Goal: Information Seeking & Learning: Compare options

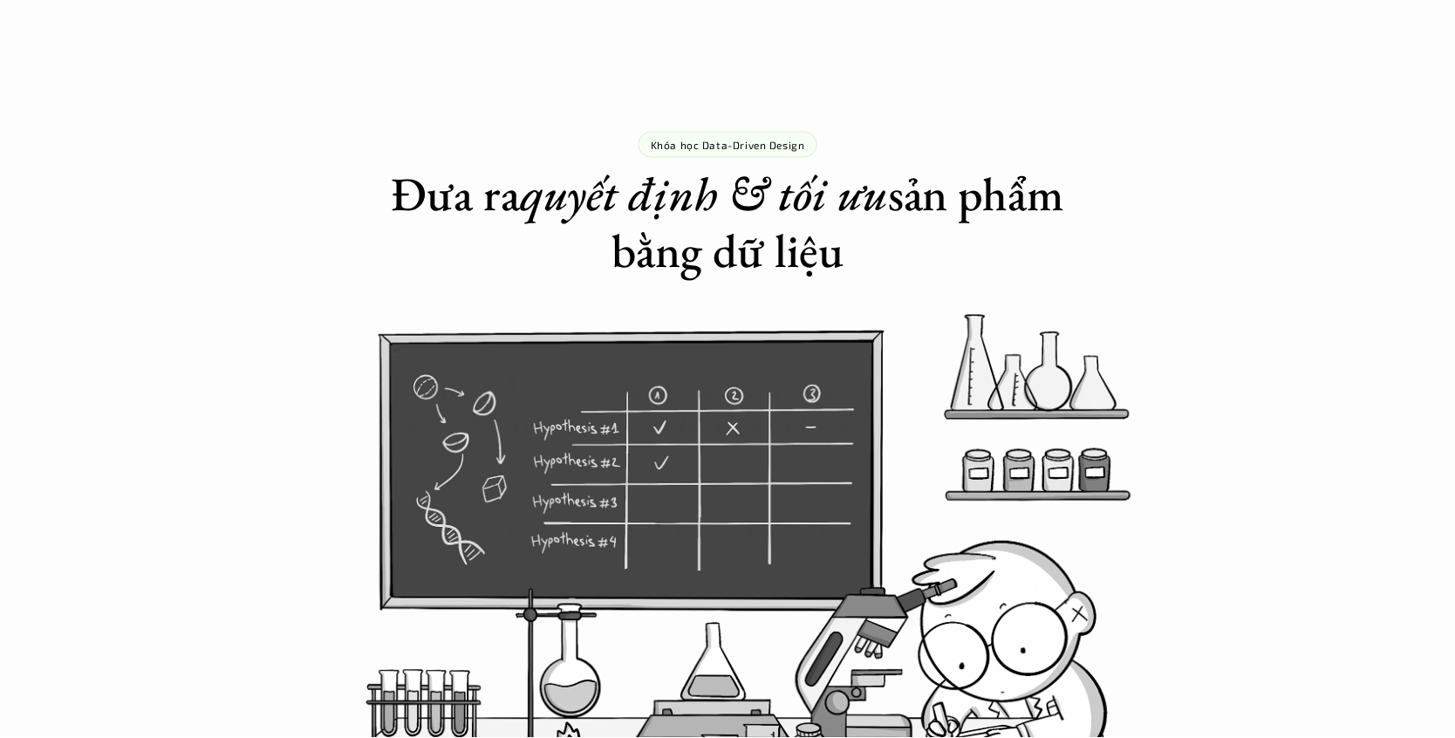
scroll to position [5364, 0]
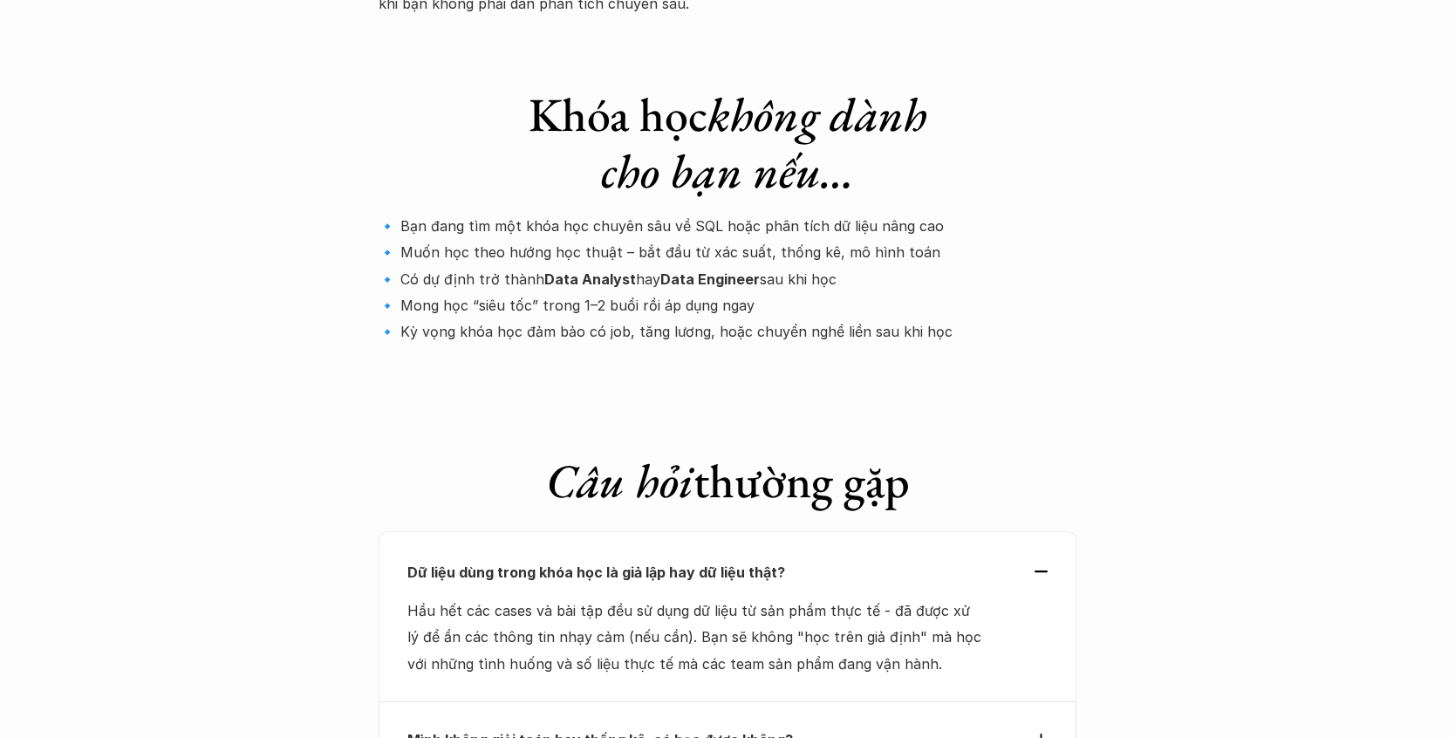
scroll to position [6165, 0]
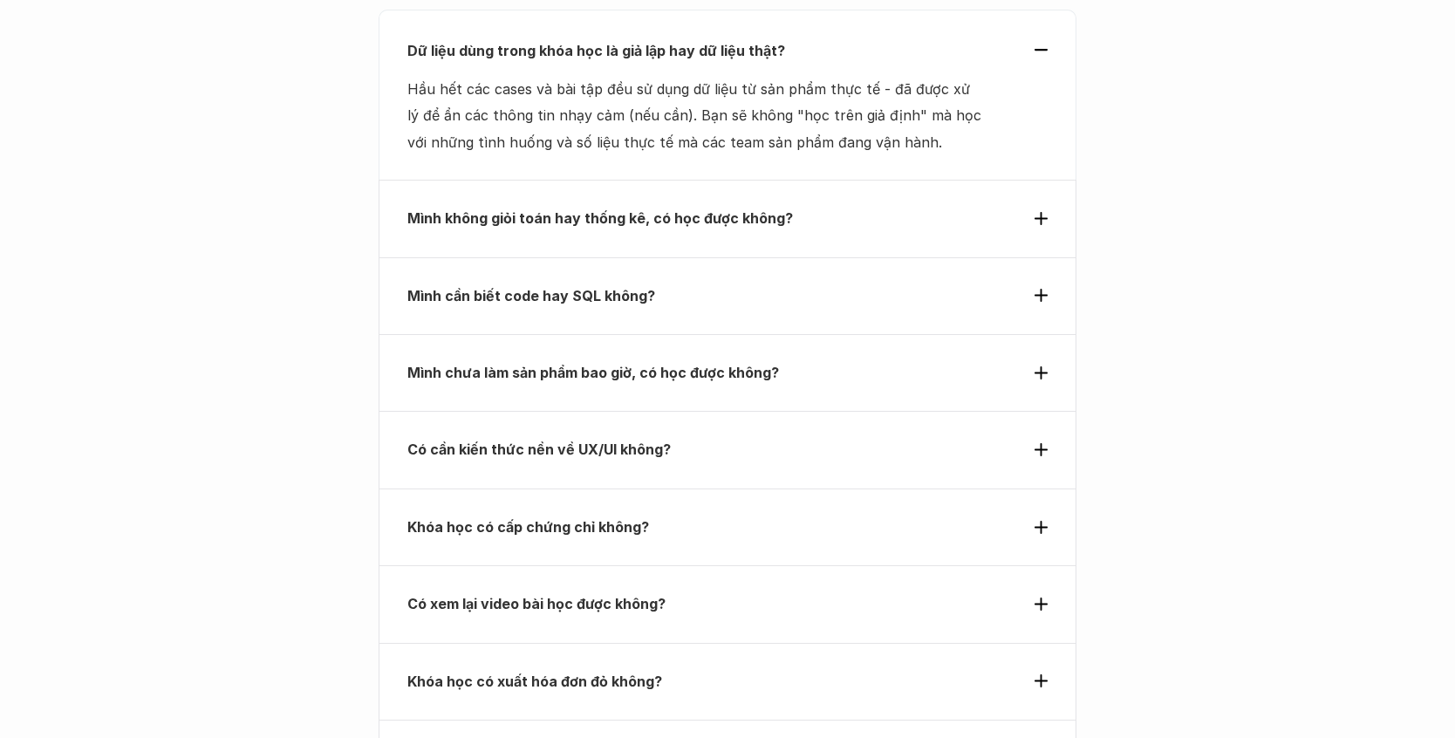
click at [554, 411] on div "Có cần kiến thức nền về UX/UI không?" at bounding box center [728, 449] width 698 height 77
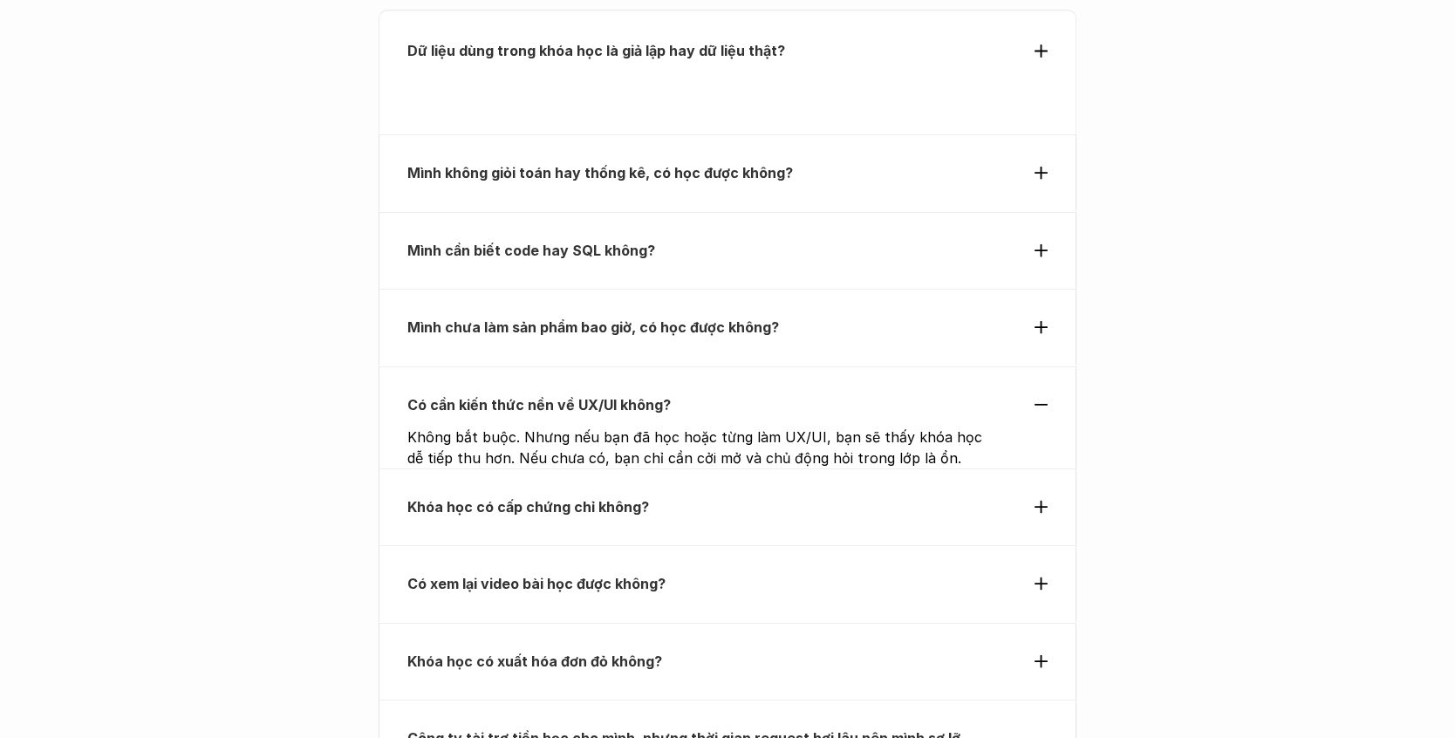
scroll to position [6073, 0]
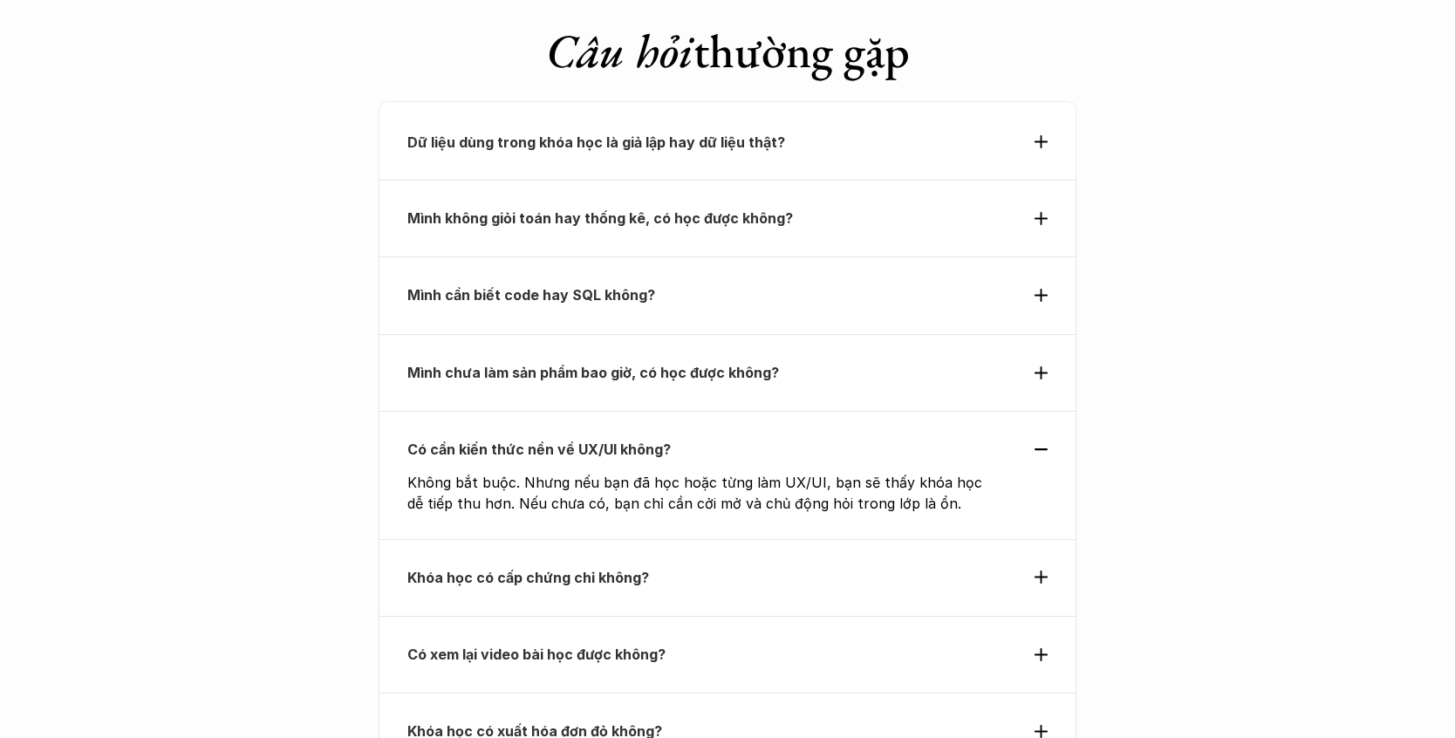
click at [487, 539] on div "Khóa học có cấp chứng chỉ không?" at bounding box center [728, 577] width 698 height 77
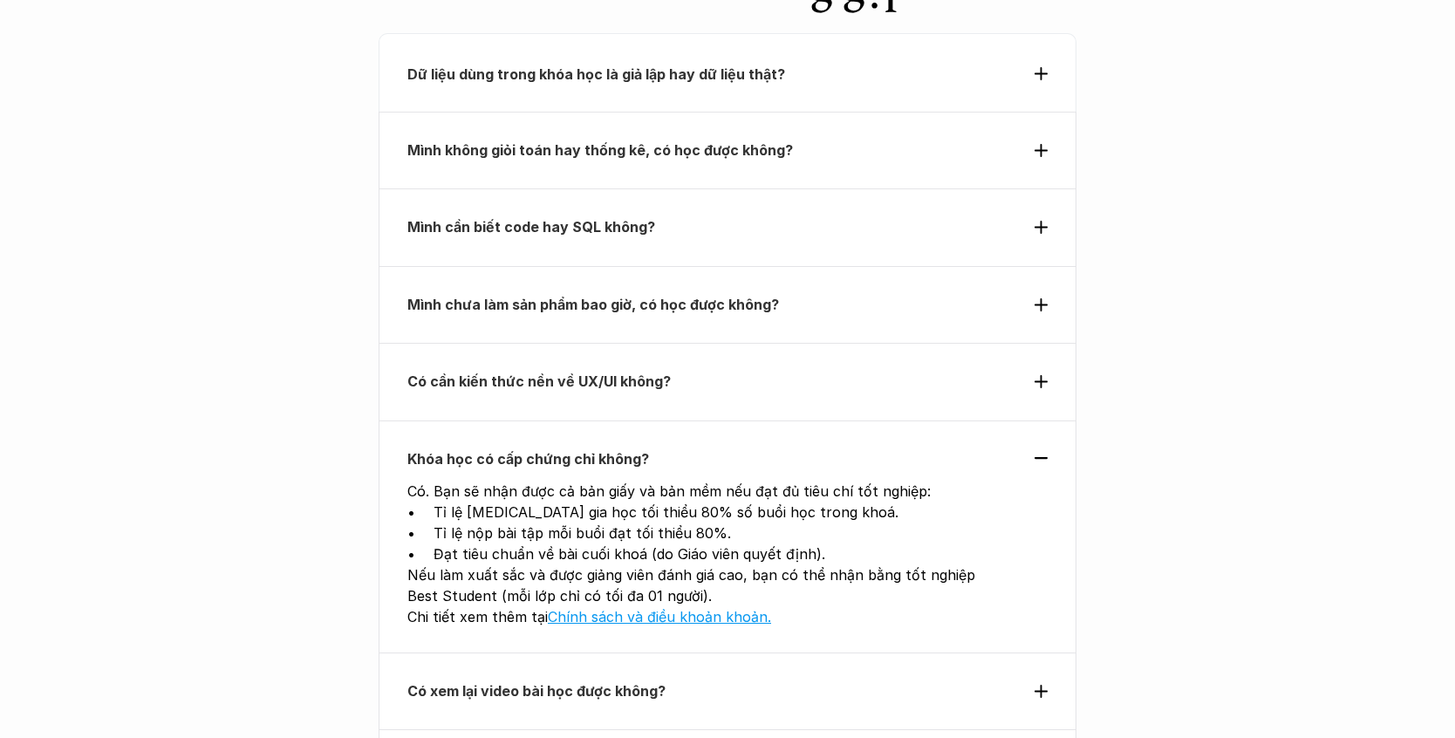
scroll to position [6171, 0]
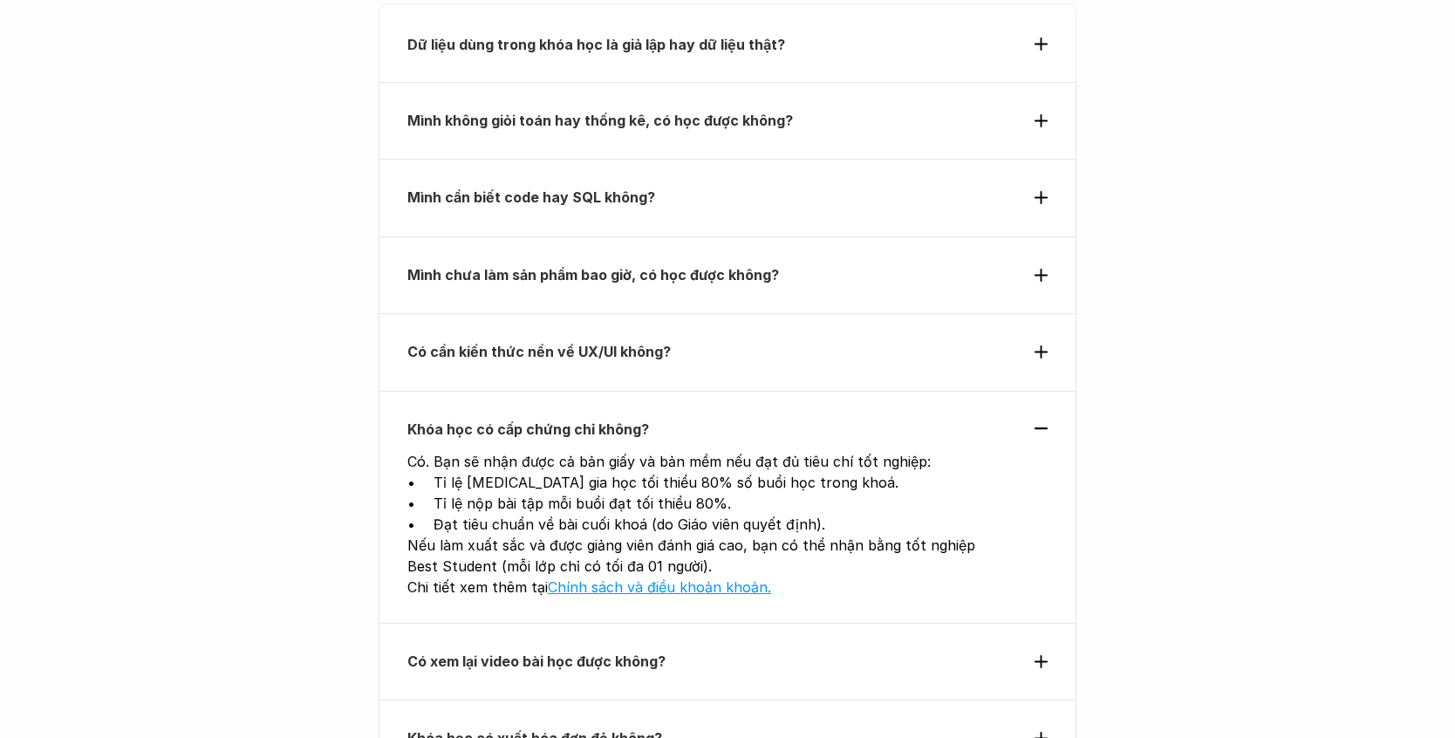
click at [630, 653] on strong "Có xem lại video bài học được không?" at bounding box center [536, 661] width 258 height 17
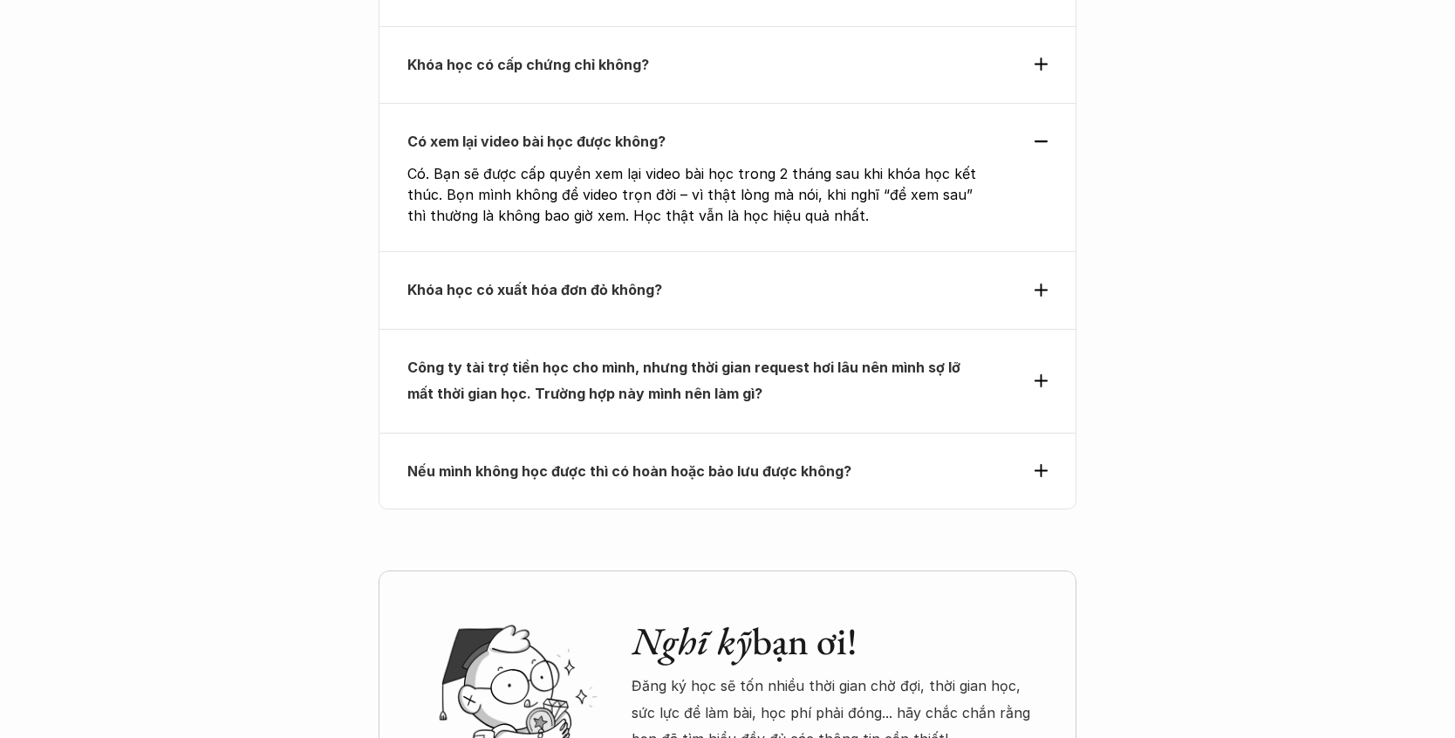
scroll to position [6923, 0]
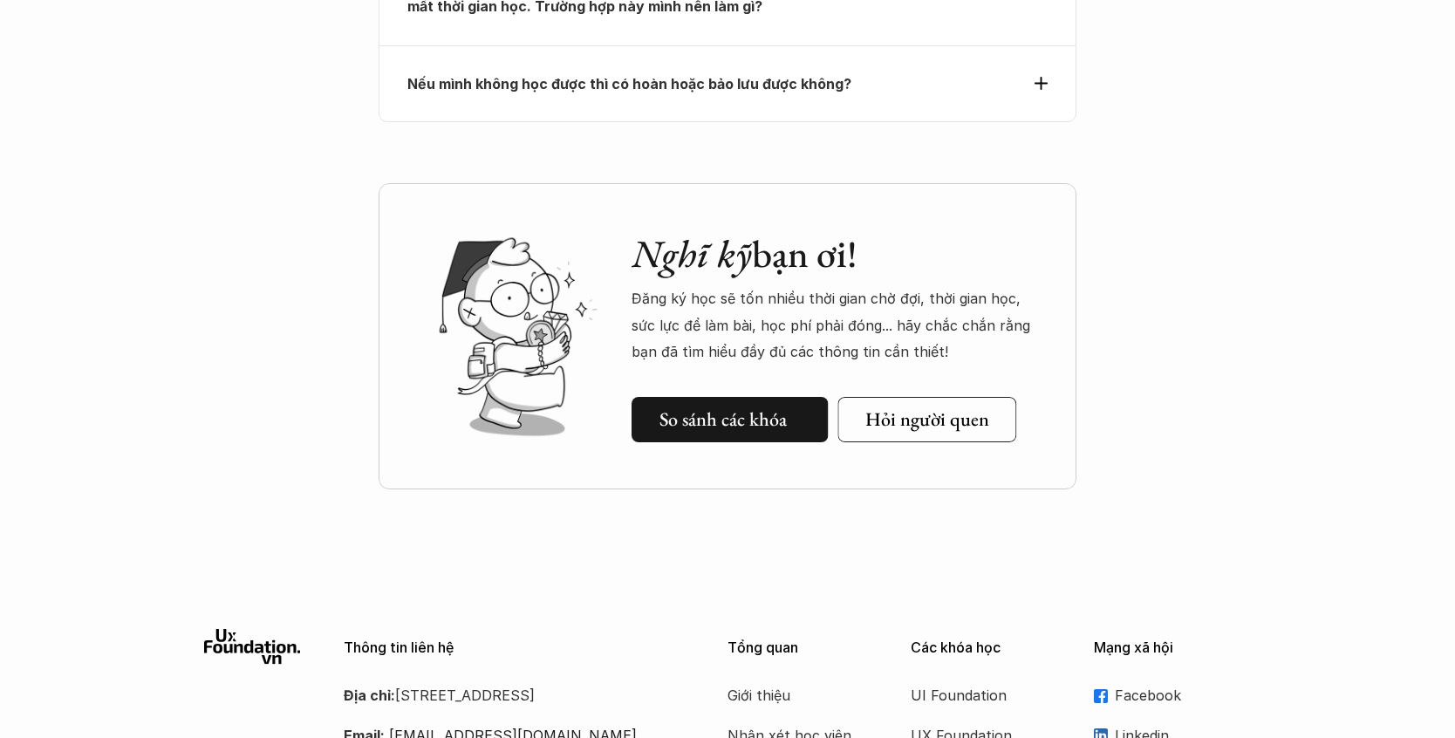
click at [740, 407] on h5 "So sánh các khóa" at bounding box center [722, 418] width 127 height 23
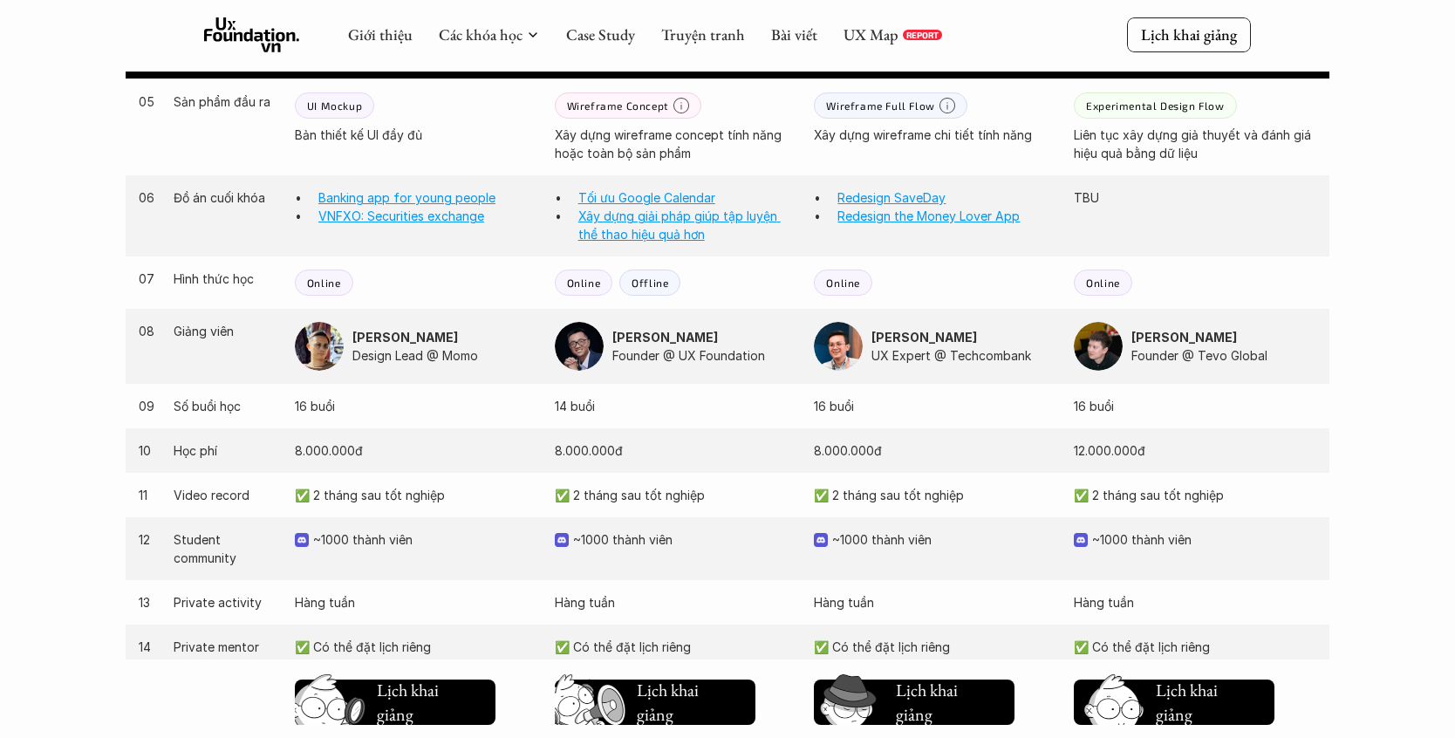
scroll to position [1330, 0]
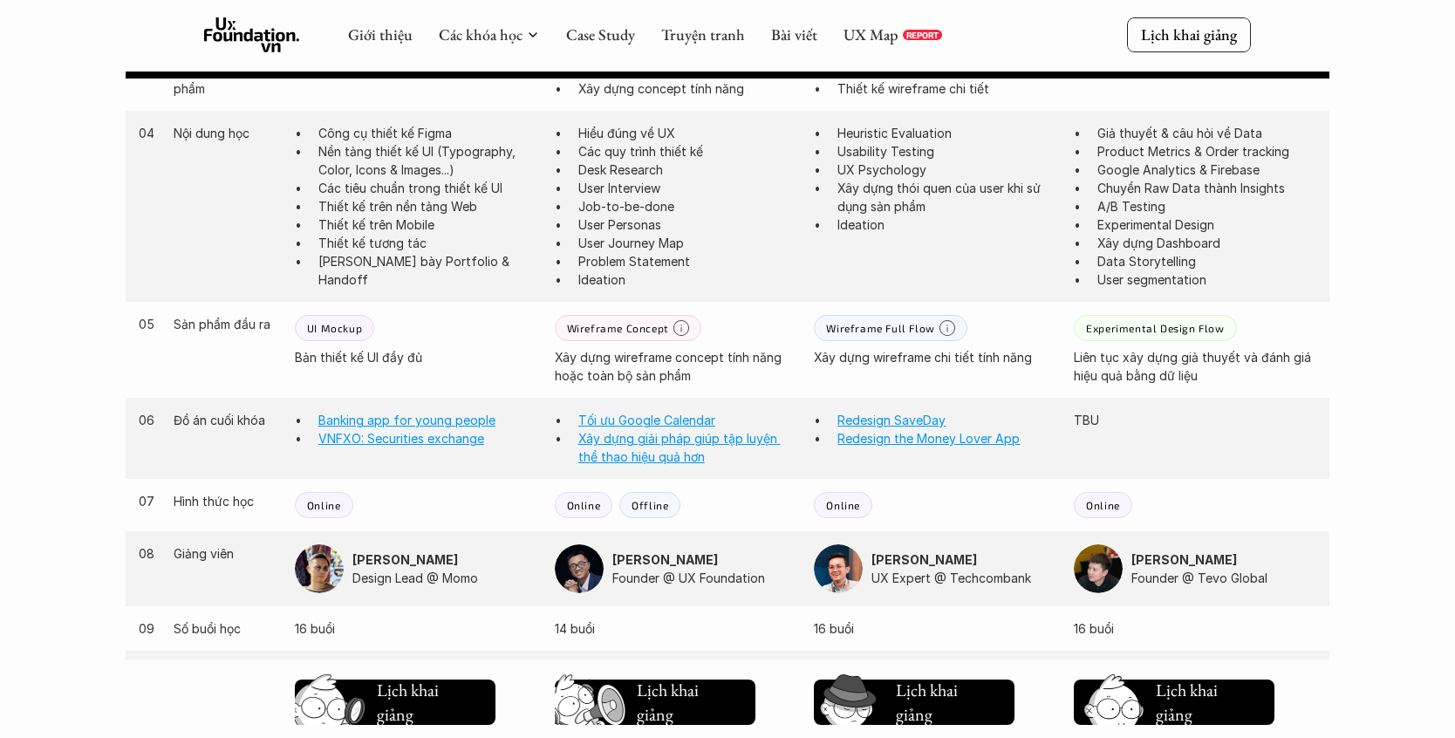
click at [345, 326] on p "UI Mockup" at bounding box center [334, 328] width 55 height 12
click at [1118, 330] on p "Experimental Design Flow" at bounding box center [1155, 328] width 138 height 12
drag, startPoint x: 1087, startPoint y: 424, endPoint x: 1089, endPoint y: 438, distance: 14.1
click at [1089, 438] on div "06 Đồ án cuối khóa Banking app for young people VNFXO: Securities exchange Tối …" at bounding box center [728, 438] width 1204 height 81
click at [1094, 425] on p "TBU" at bounding box center [1195, 420] width 243 height 18
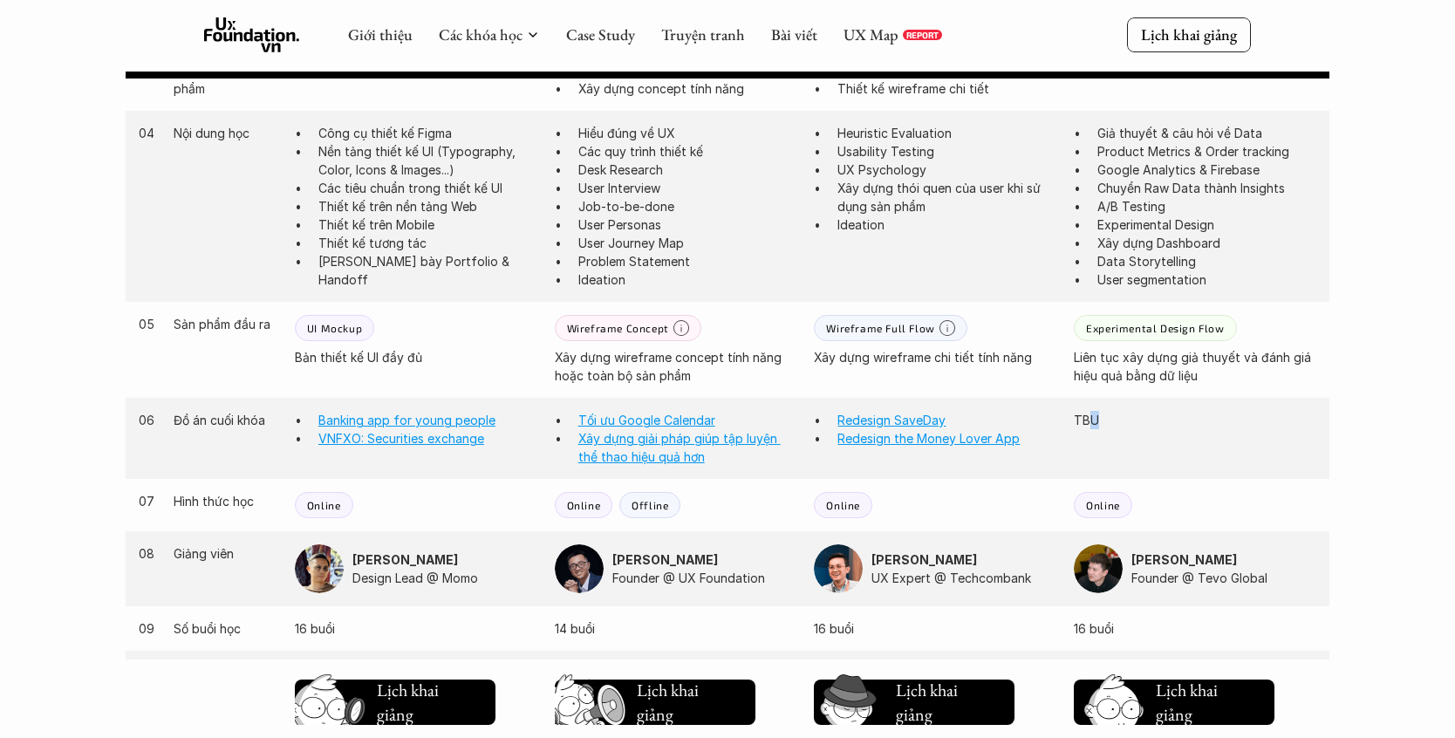
click at [1094, 425] on p "TBU" at bounding box center [1195, 420] width 243 height 18
click at [1093, 424] on p "TBU" at bounding box center [1195, 420] width 243 height 18
click at [1092, 423] on p "TBU" at bounding box center [1195, 420] width 243 height 18
drag, startPoint x: 1087, startPoint y: 413, endPoint x: 1097, endPoint y: 422, distance: 13.6
click at [1097, 422] on p "TBU" at bounding box center [1195, 420] width 243 height 18
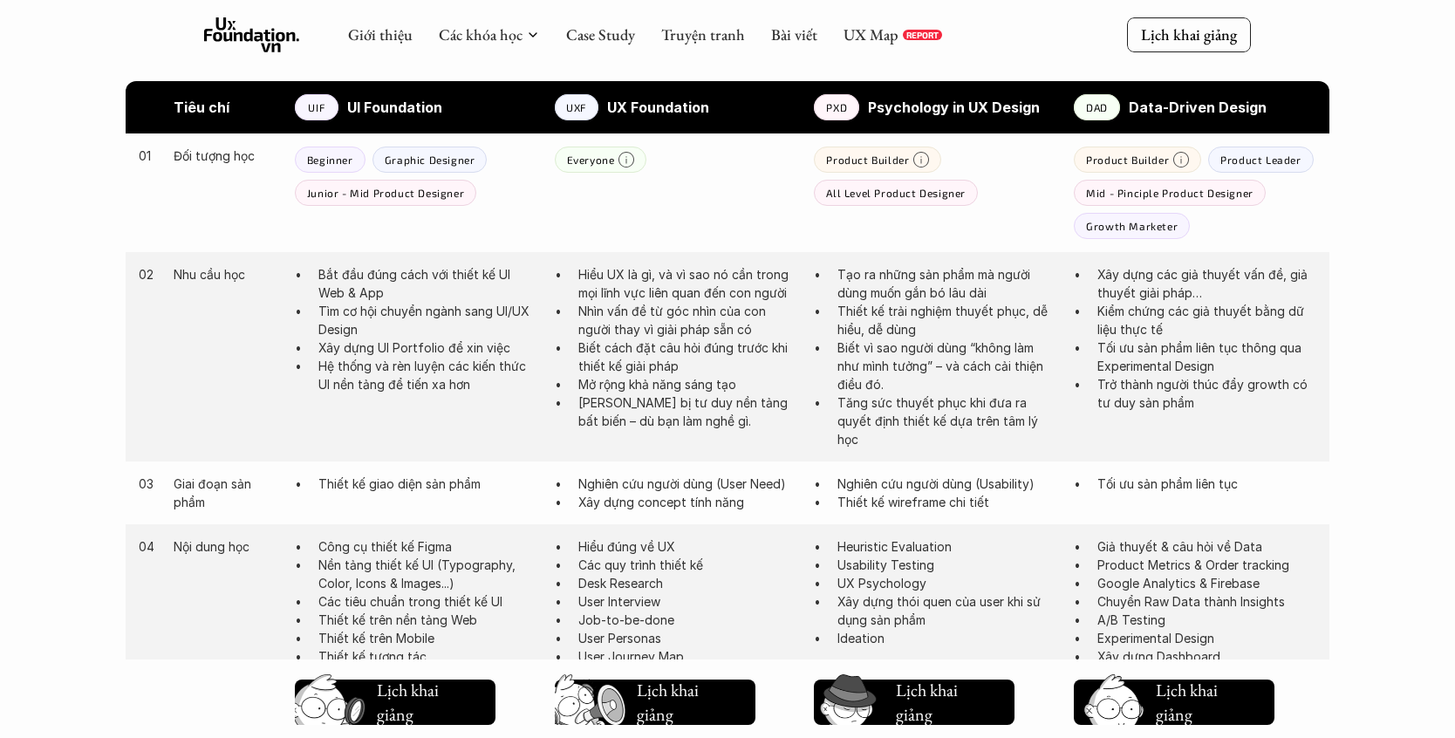
scroll to position [775, 0]
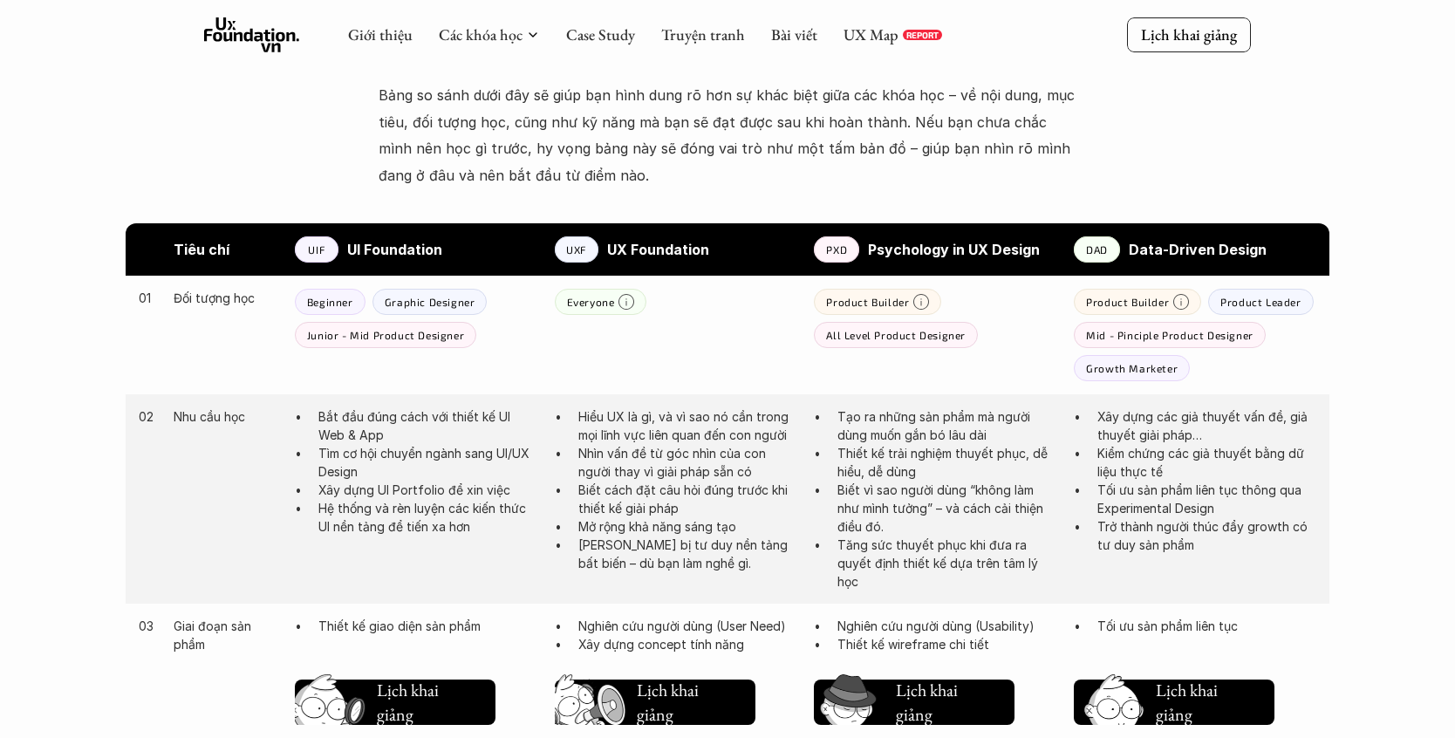
click at [1147, 327] on div "Mid - Pinciple Product Designer" at bounding box center [1170, 335] width 192 height 26
click at [1148, 369] on p "Growth Marketer" at bounding box center [1132, 368] width 92 height 12
click at [1287, 296] on p "Product Leader" at bounding box center [1260, 302] width 80 height 12
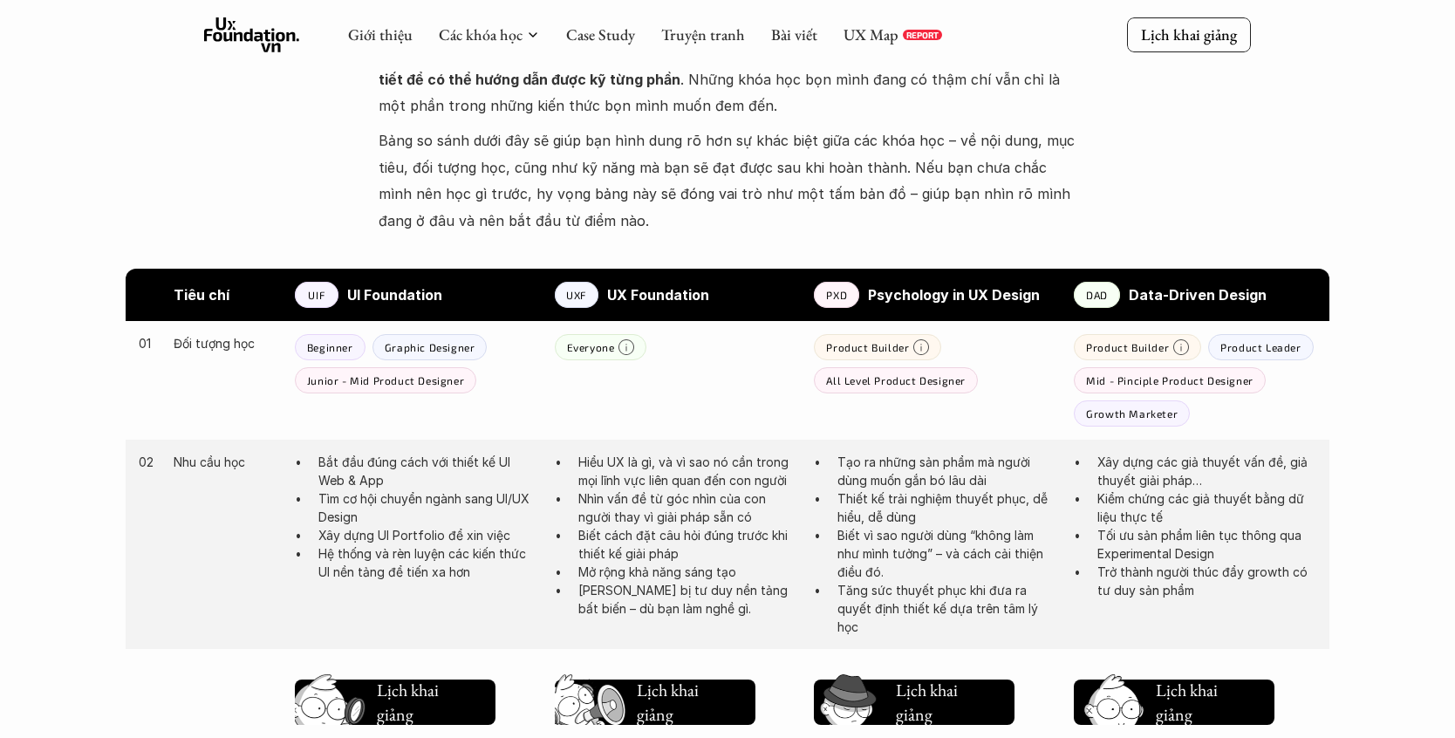
scroll to position [728, 0]
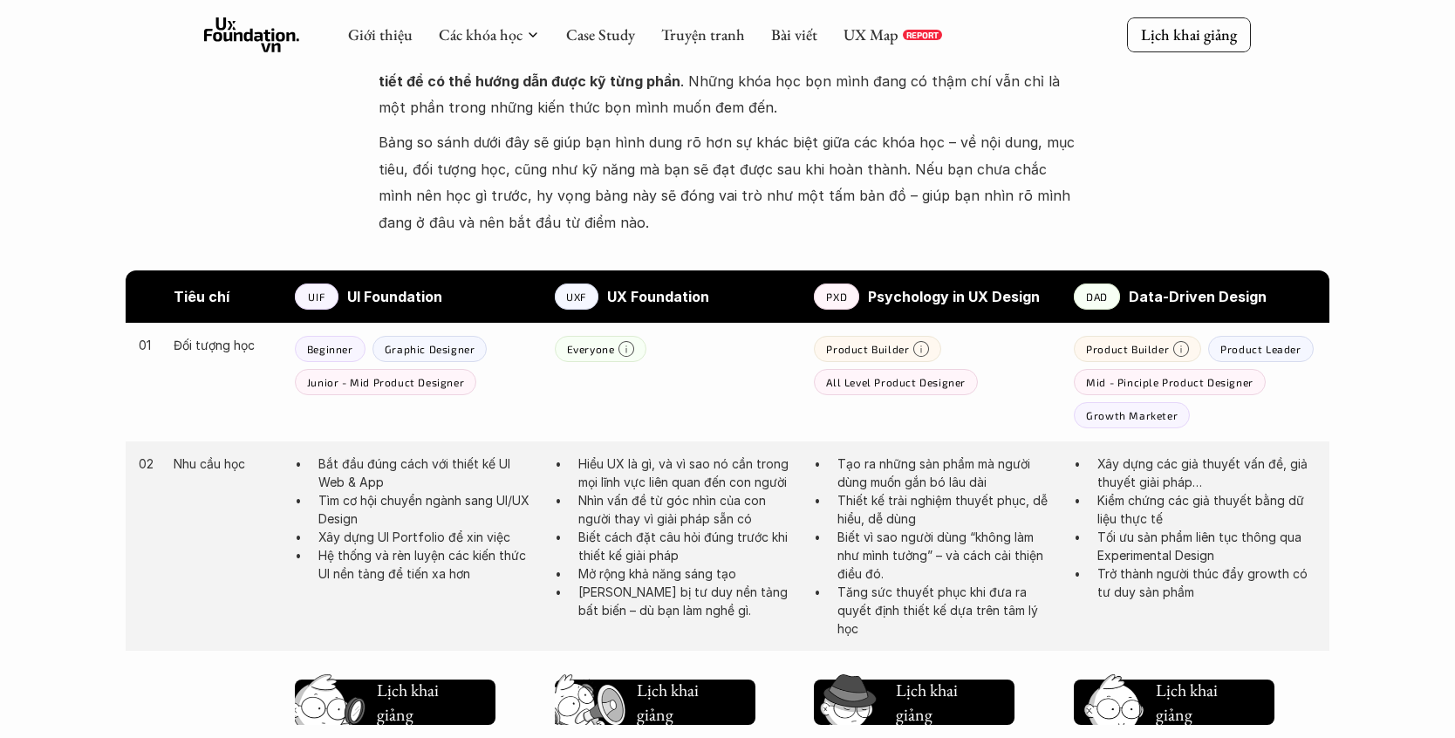
click at [582, 302] on p "UXF" at bounding box center [576, 296] width 20 height 12
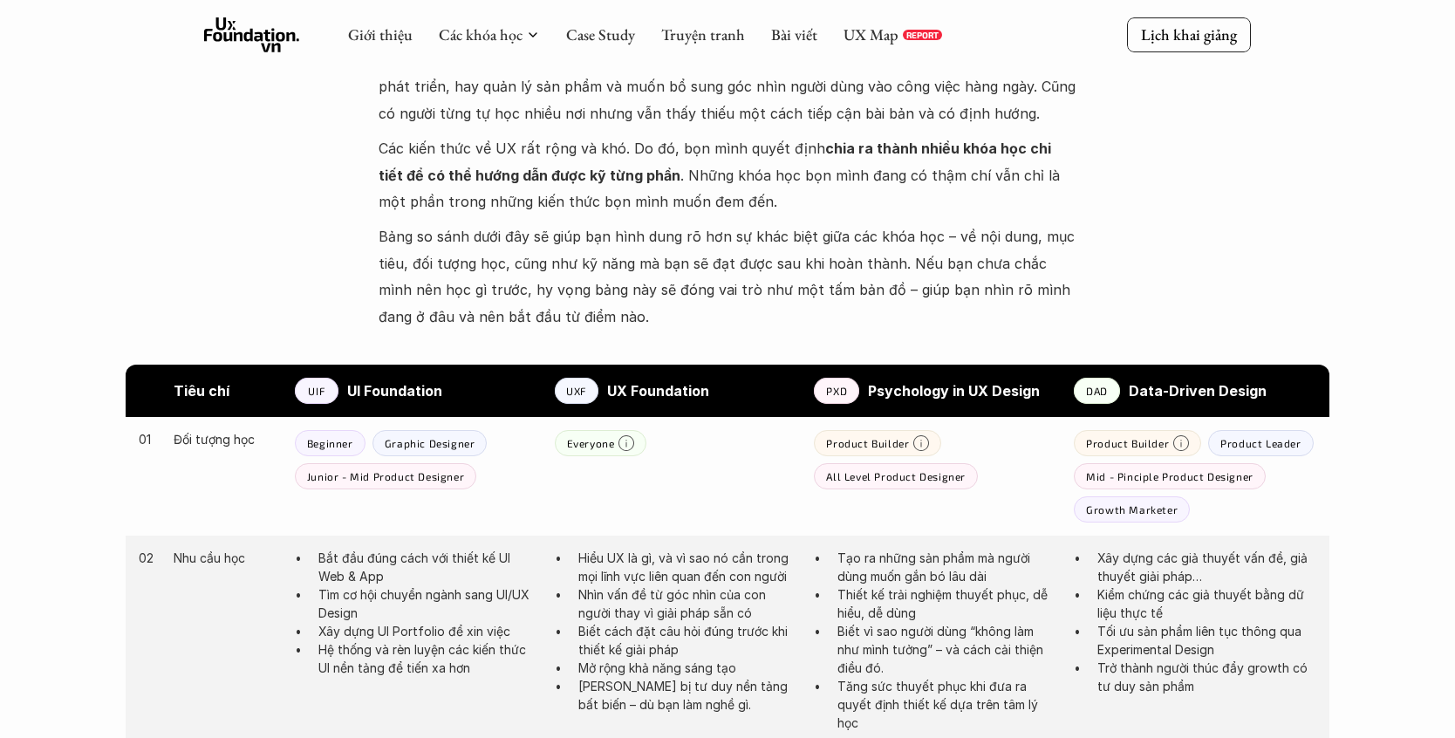
scroll to position [628, 0]
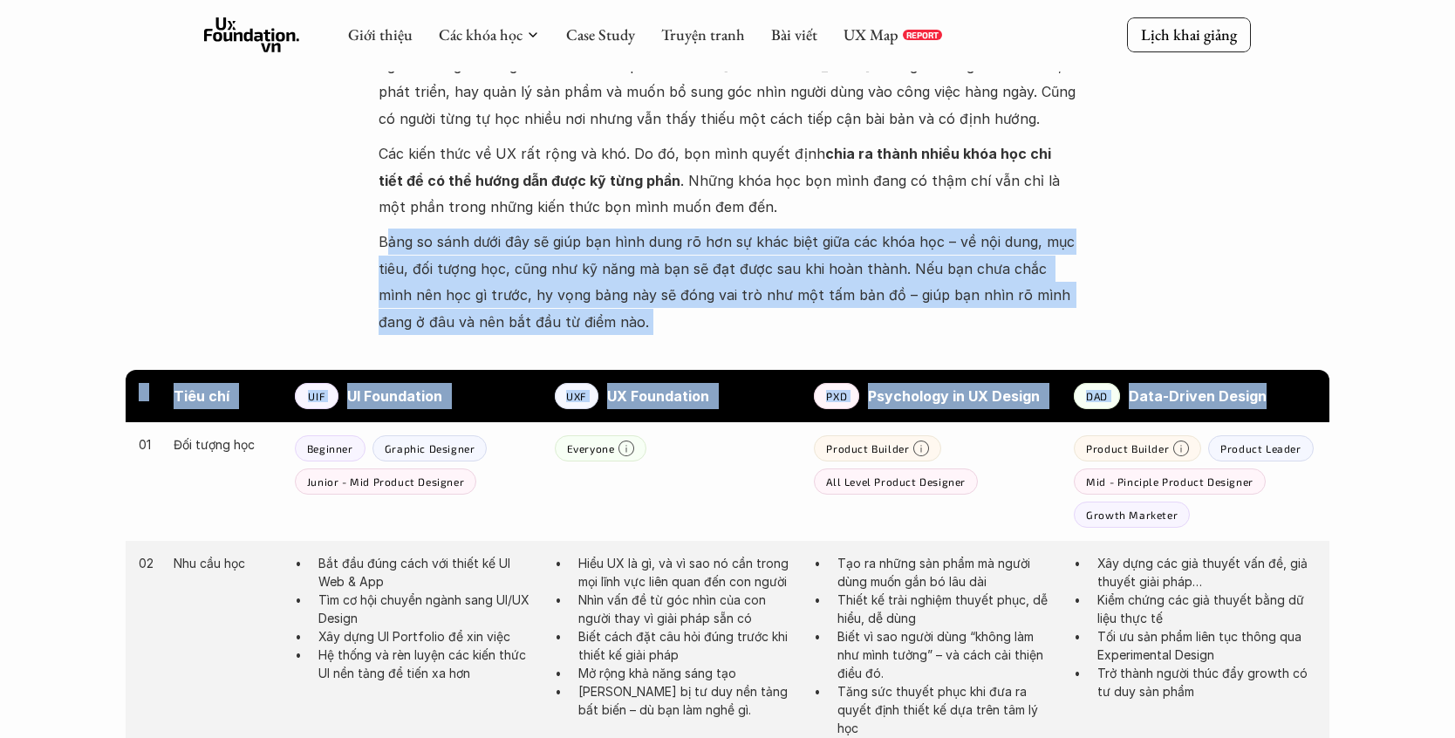
drag, startPoint x: 591, startPoint y: 336, endPoint x: 383, endPoint y: 226, distance: 234.9
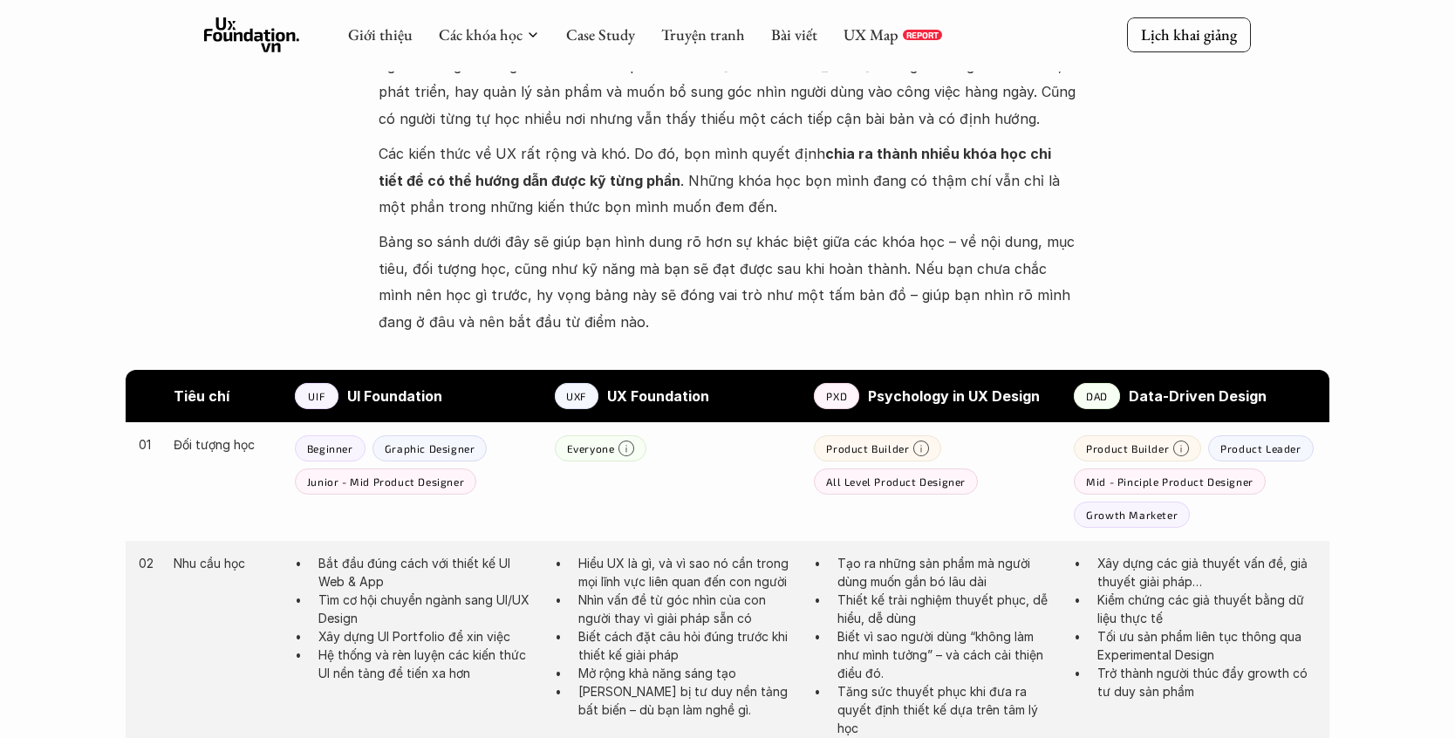
click at [494, 241] on p "Bảng so sánh dưới đây sẽ giúp bạn hình dung rõ hơn sự khác biệt giữa các khóa h…" at bounding box center [728, 282] width 698 height 106
drag, startPoint x: 494, startPoint y: 241, endPoint x: 496, endPoint y: 256, distance: 15.1
click at [496, 255] on p "Bảng so sánh dưới đây sẽ giúp bạn hình dung rõ hơn sự khác biệt giữa các khóa h…" at bounding box center [728, 282] width 698 height 106
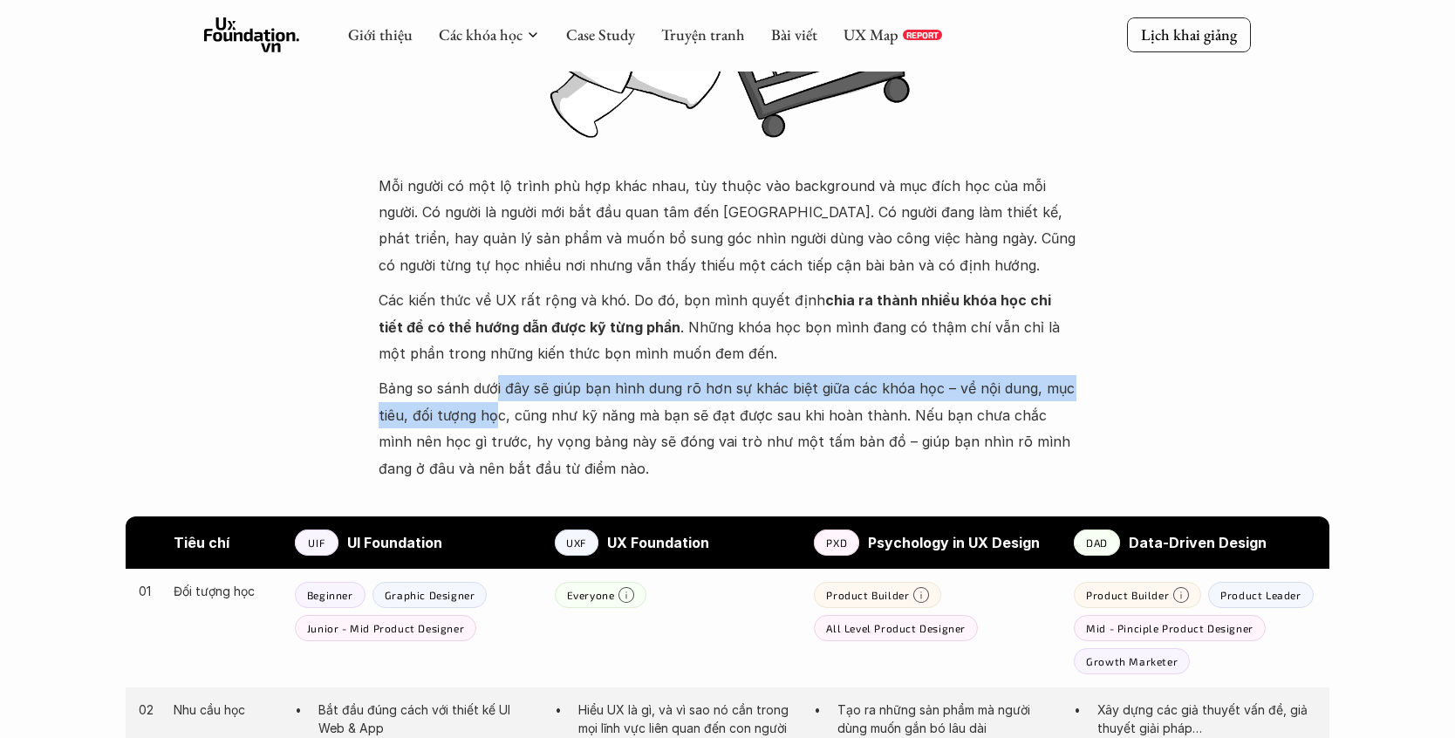
scroll to position [366, 0]
